Goal: Task Accomplishment & Management: Use online tool/utility

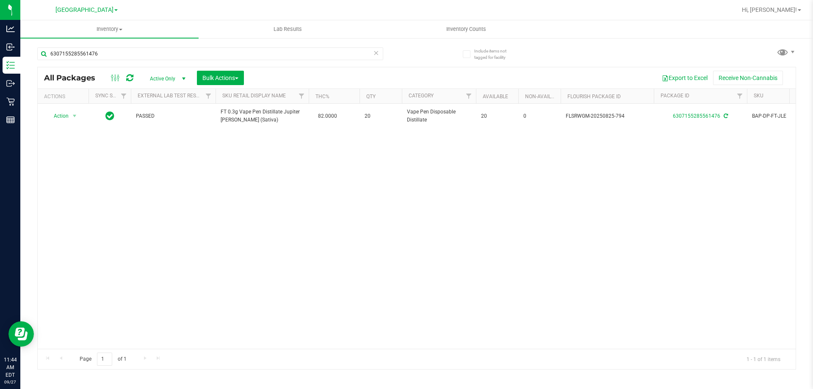
click at [104, 60] on div "6307155285561476" at bounding box center [210, 56] width 346 height 19
click at [105, 60] on div "6307155285561476" at bounding box center [210, 56] width 346 height 19
click at [106, 58] on input "6307155285561476" at bounding box center [210, 53] width 346 height 13
type input "630715528556147"
click at [104, 53] on input "630715528556147" at bounding box center [210, 53] width 346 height 13
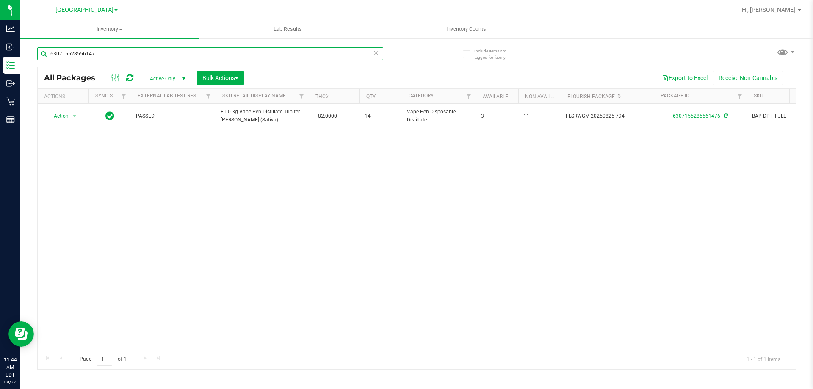
click at [104, 53] on input "630715528556147" at bounding box center [210, 53] width 346 height 13
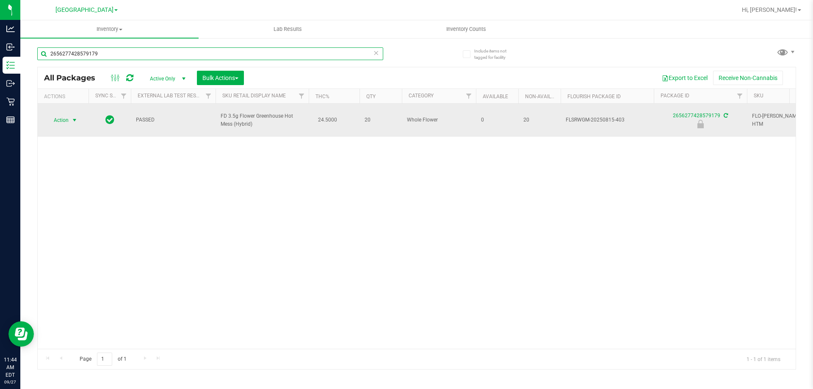
type input "2656277428579179"
click at [78, 117] on span "select" at bounding box center [74, 120] width 7 height 7
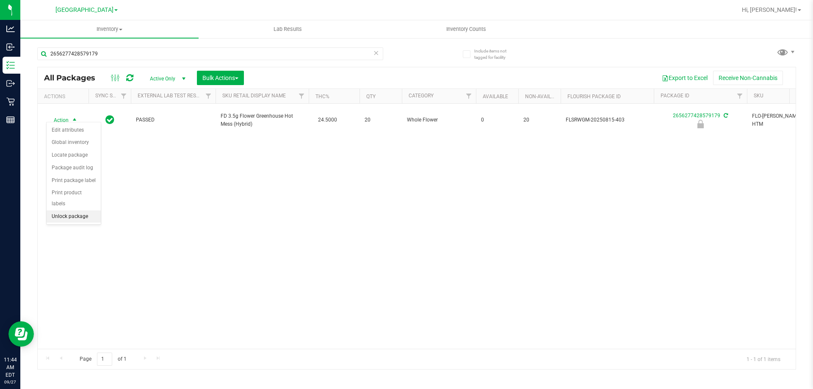
click at [78, 211] on li "Unlock package" at bounding box center [74, 217] width 54 height 13
